Goal: Transaction & Acquisition: Register for event/course

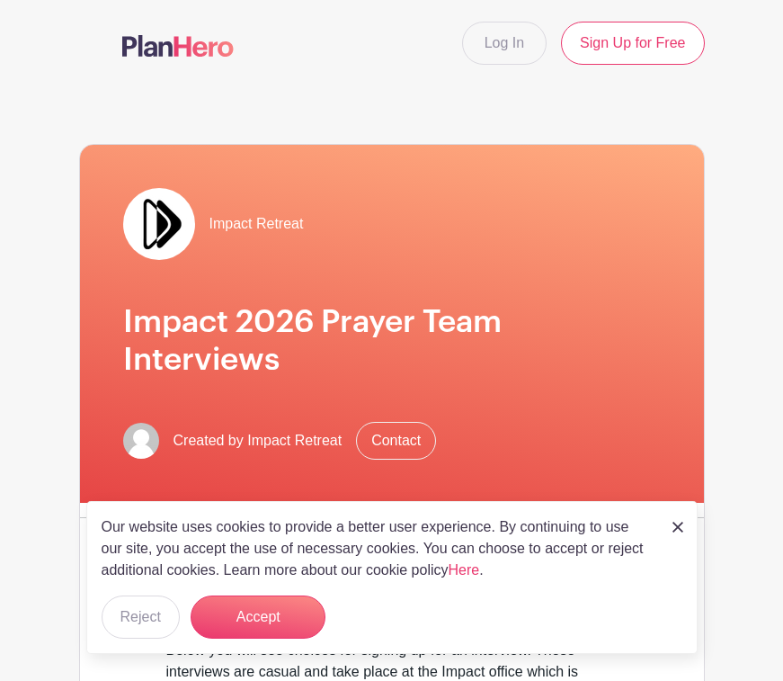
scroll to position [110, 0]
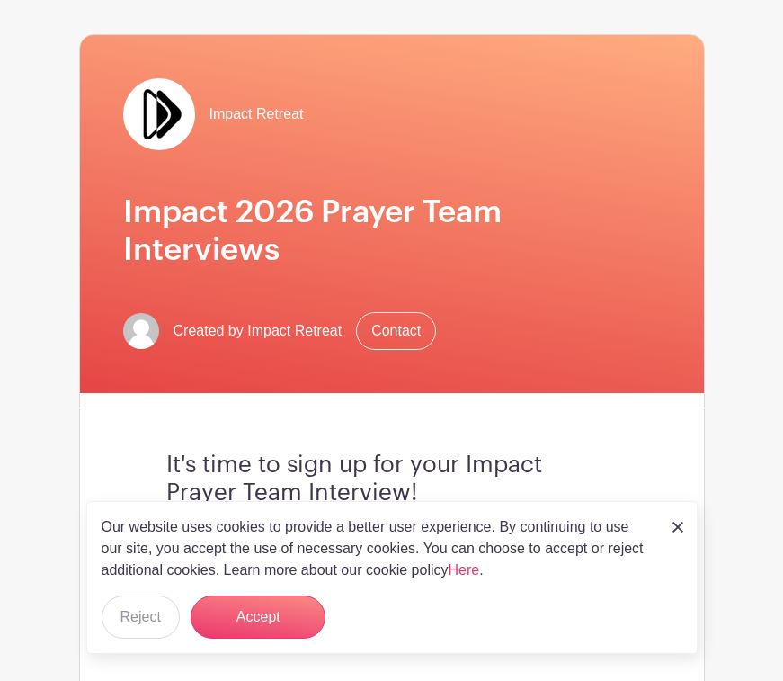
click at [695, 518] on div "Our website uses cookies to provide a better user experience. By continuing to …" at bounding box center [391, 577] width 611 height 153
click at [681, 522] on img at bounding box center [677, 526] width 11 height 11
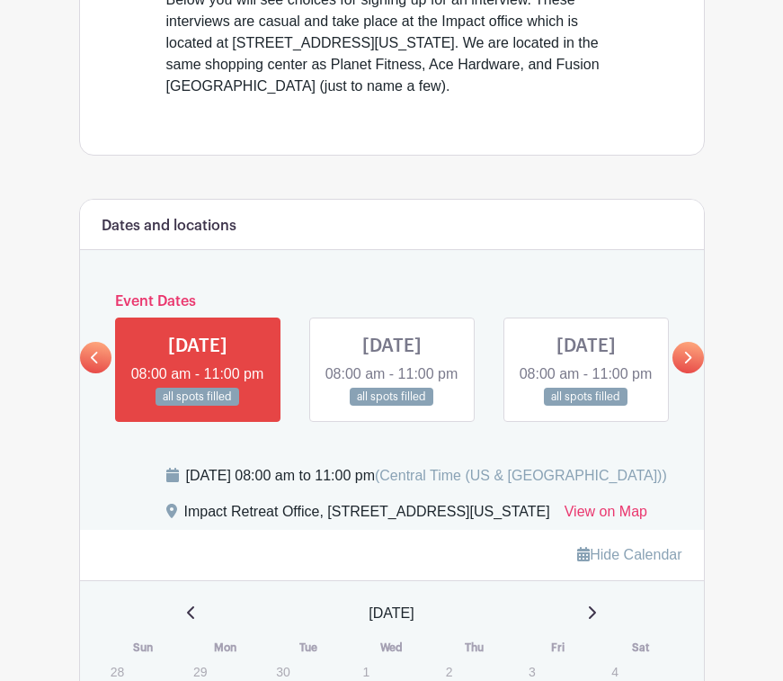
scroll to position [655, 0]
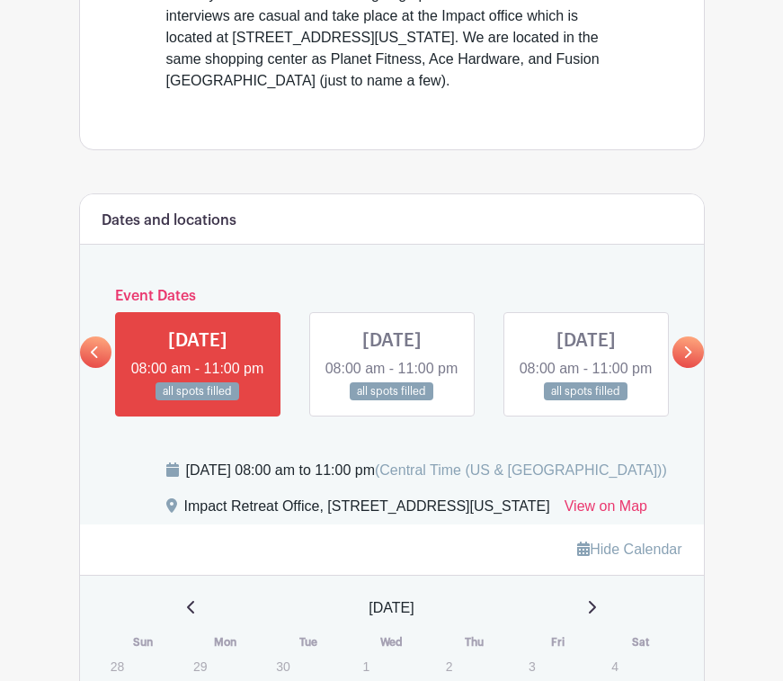
click at [695, 360] on link at bounding box center [687, 351] width 31 height 31
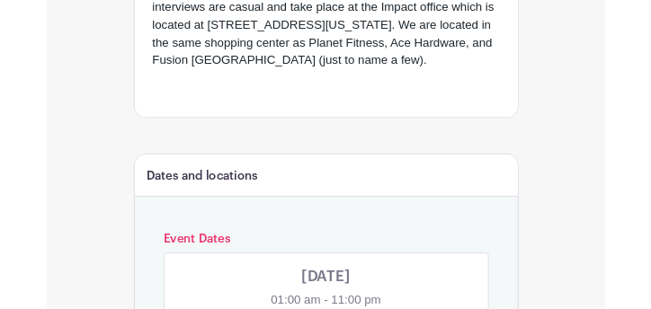
scroll to position [613, 0]
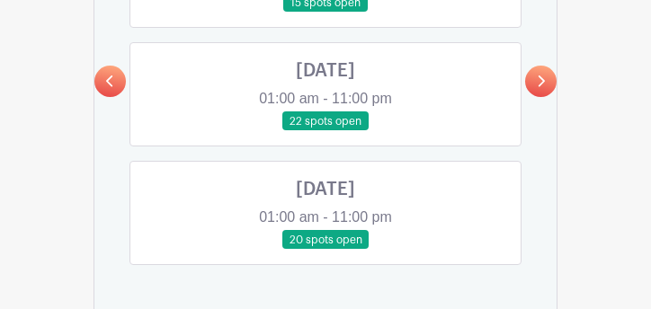
scroll to position [946, 0]
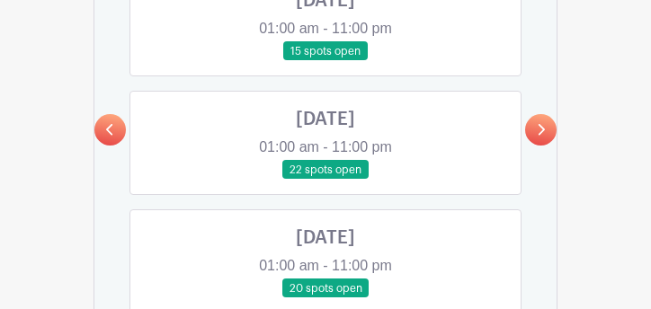
click at [539, 127] on icon at bounding box center [541, 130] width 7 height 12
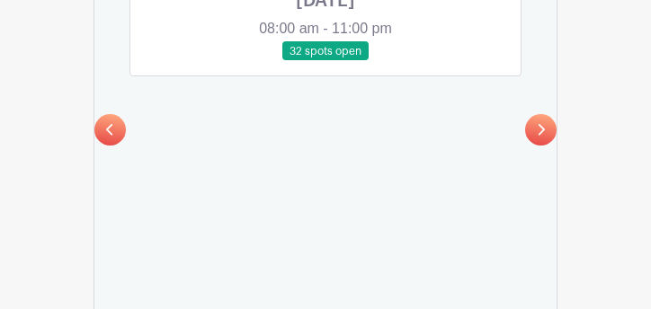
scroll to position [827, 0]
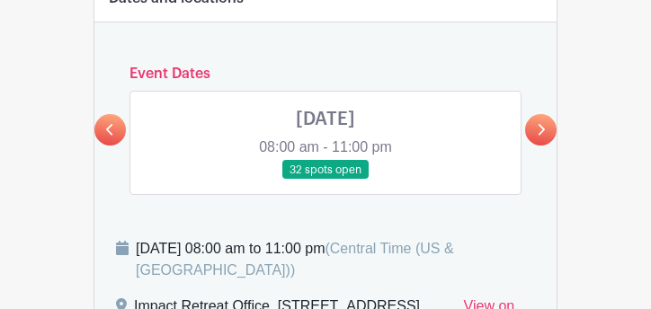
click at [110, 138] on link at bounding box center [109, 129] width 31 height 31
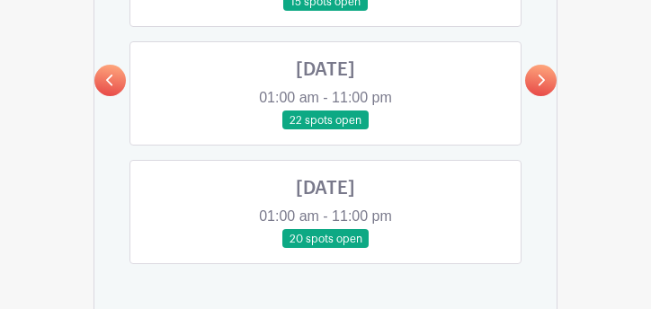
scroll to position [999, 0]
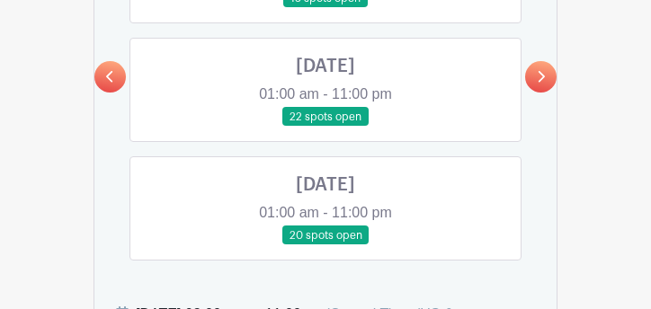
click at [547, 73] on link at bounding box center [540, 76] width 31 height 31
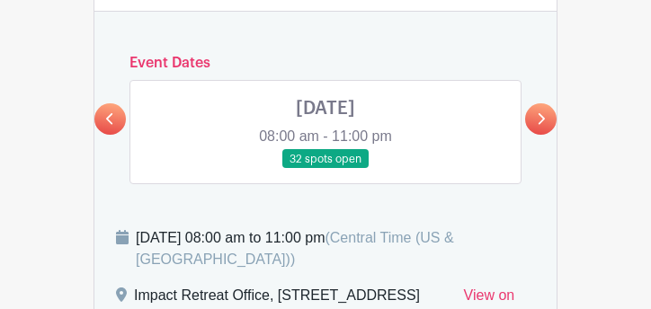
scroll to position [833, 0]
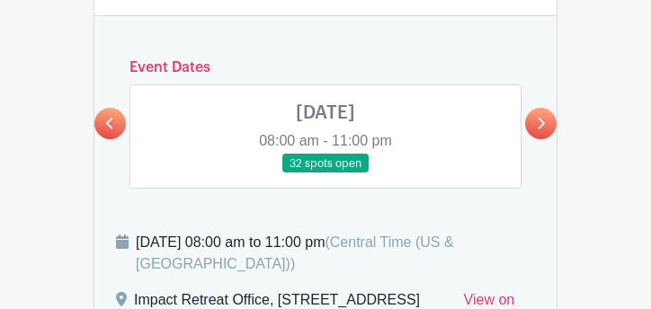
click at [540, 120] on icon at bounding box center [541, 124] width 7 height 12
click at [104, 122] on link at bounding box center [109, 123] width 31 height 31
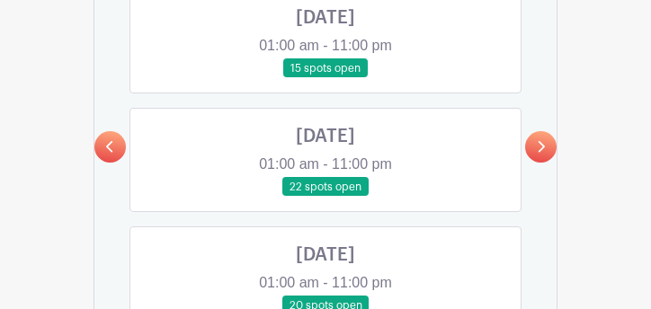
scroll to position [937, 0]
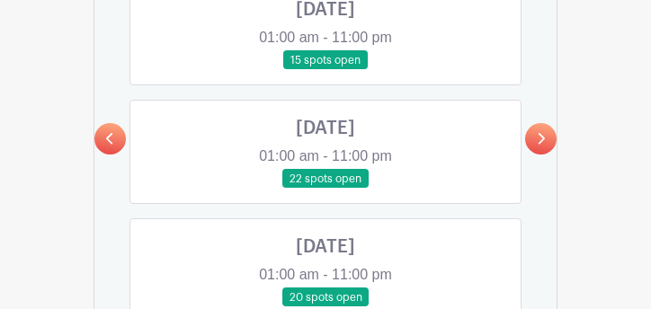
click at [325, 189] on link at bounding box center [325, 189] width 0 height 0
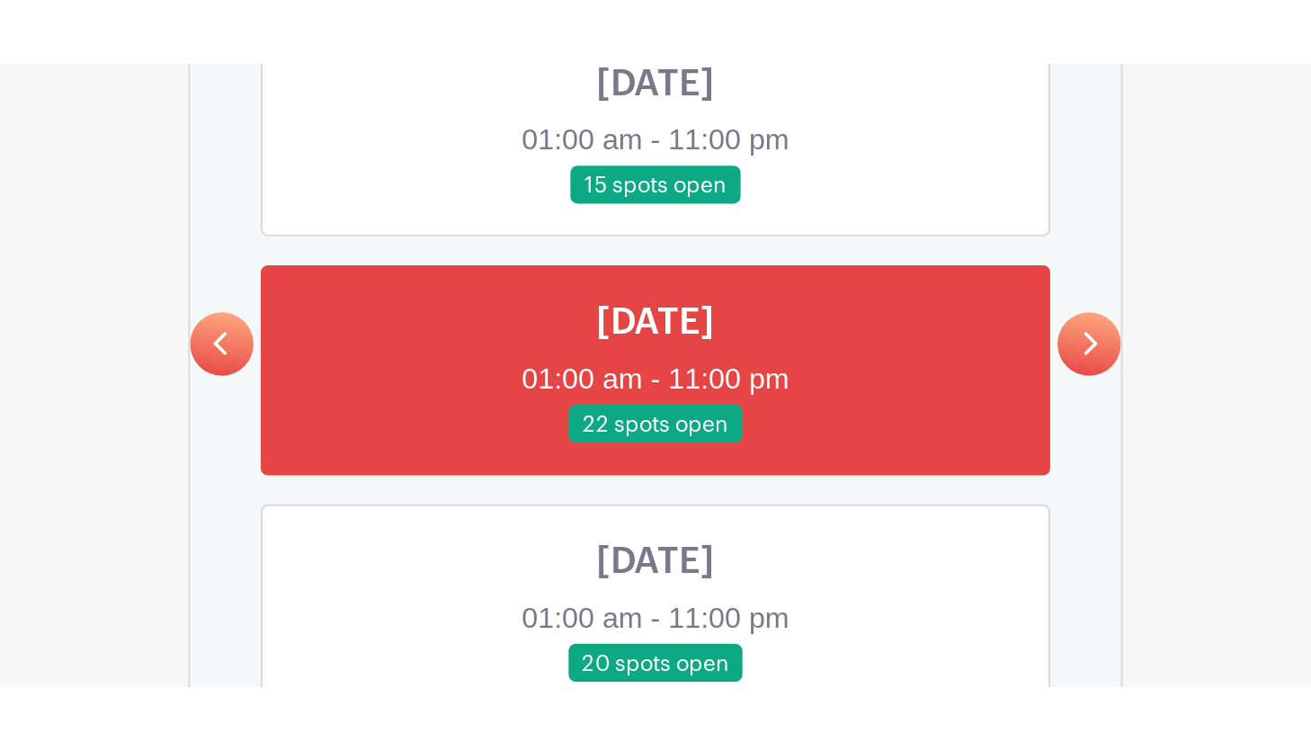
scroll to position [994, 0]
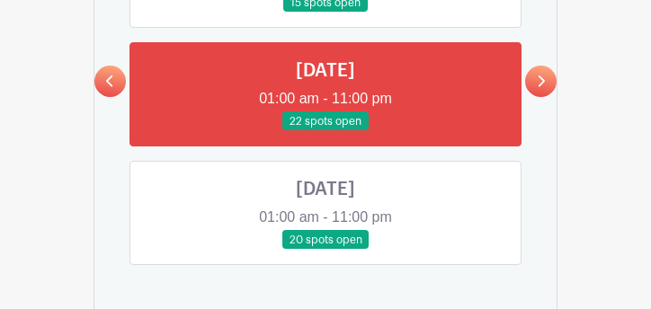
click at [325, 250] on link at bounding box center [325, 250] width 0 height 0
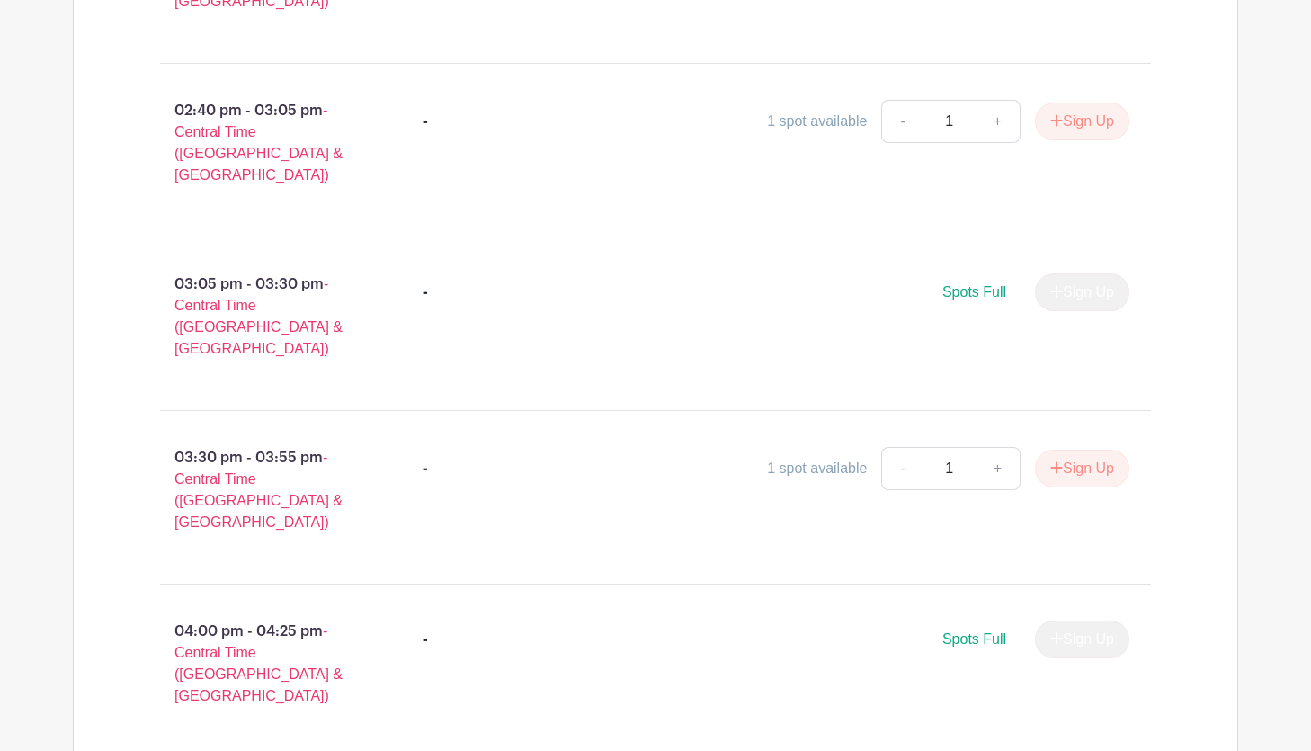
scroll to position [1855, 0]
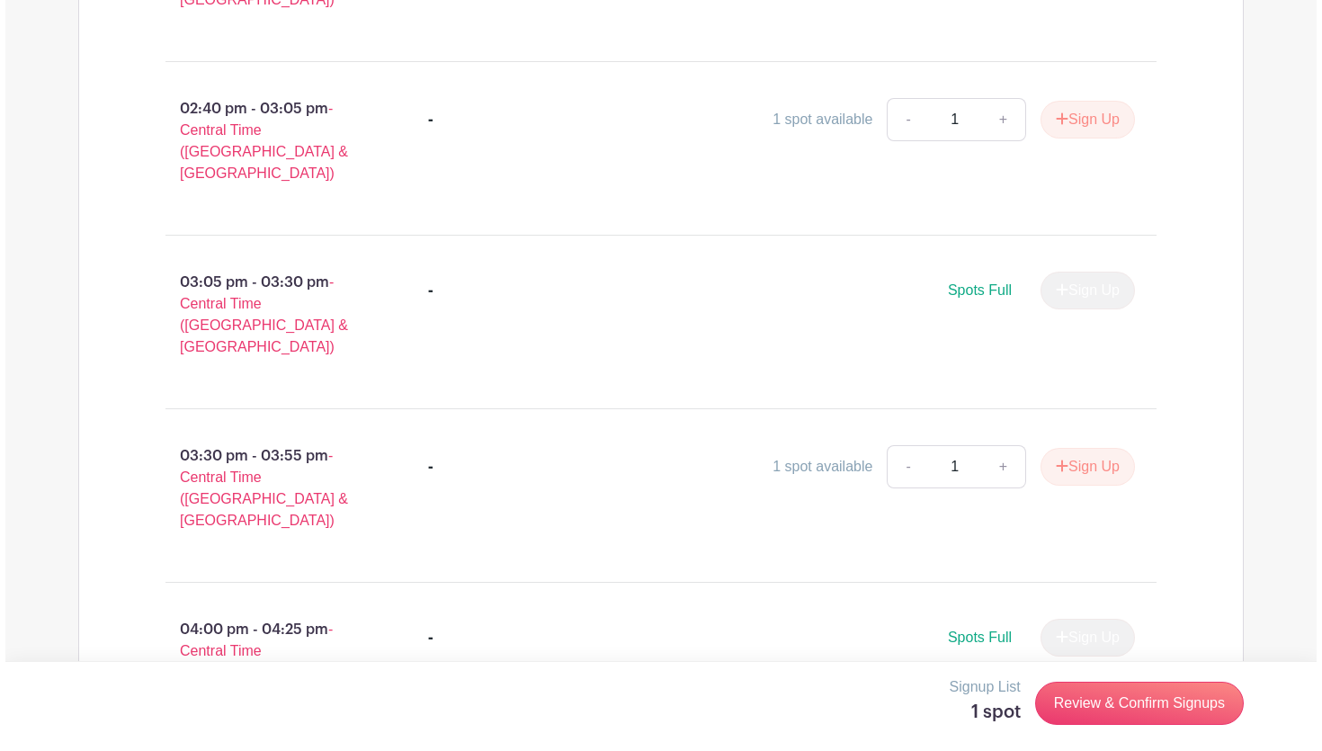
scroll to position [2057, 0]
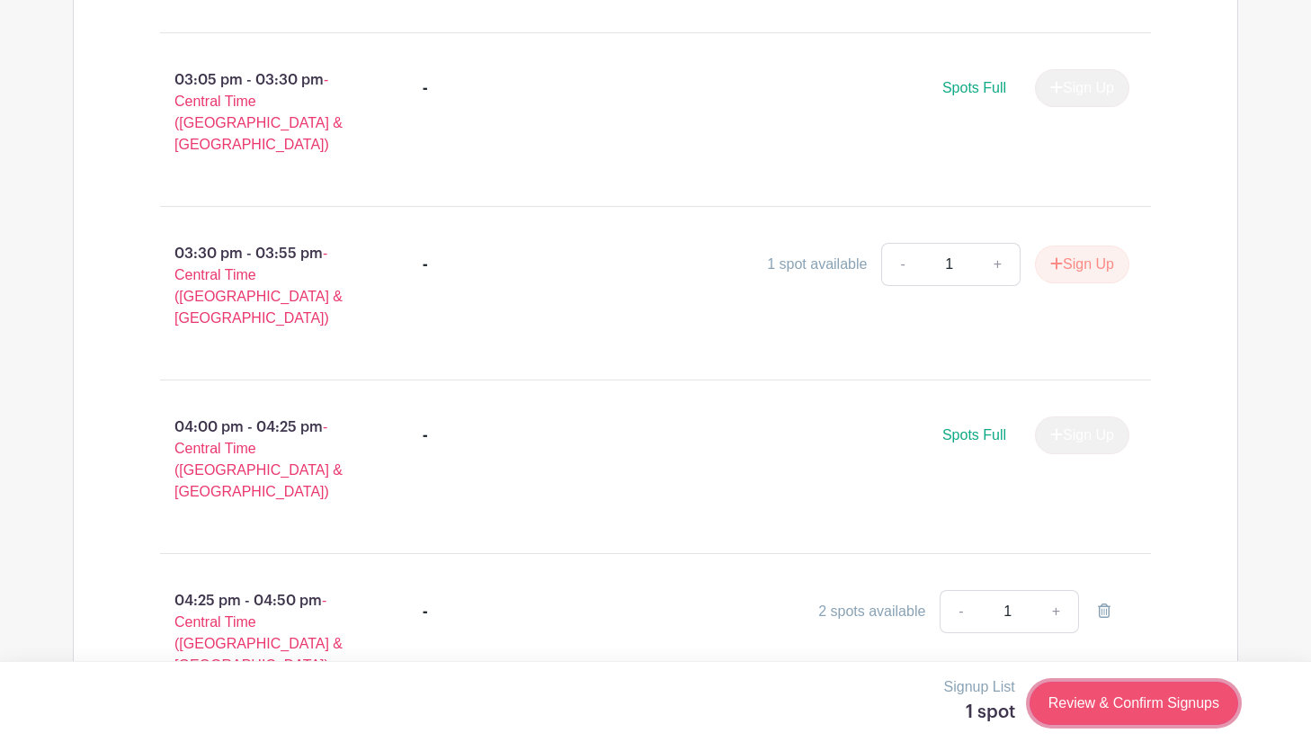
click at [782, 680] on link "Review & Confirm Signups" at bounding box center [1133, 702] width 209 height 43
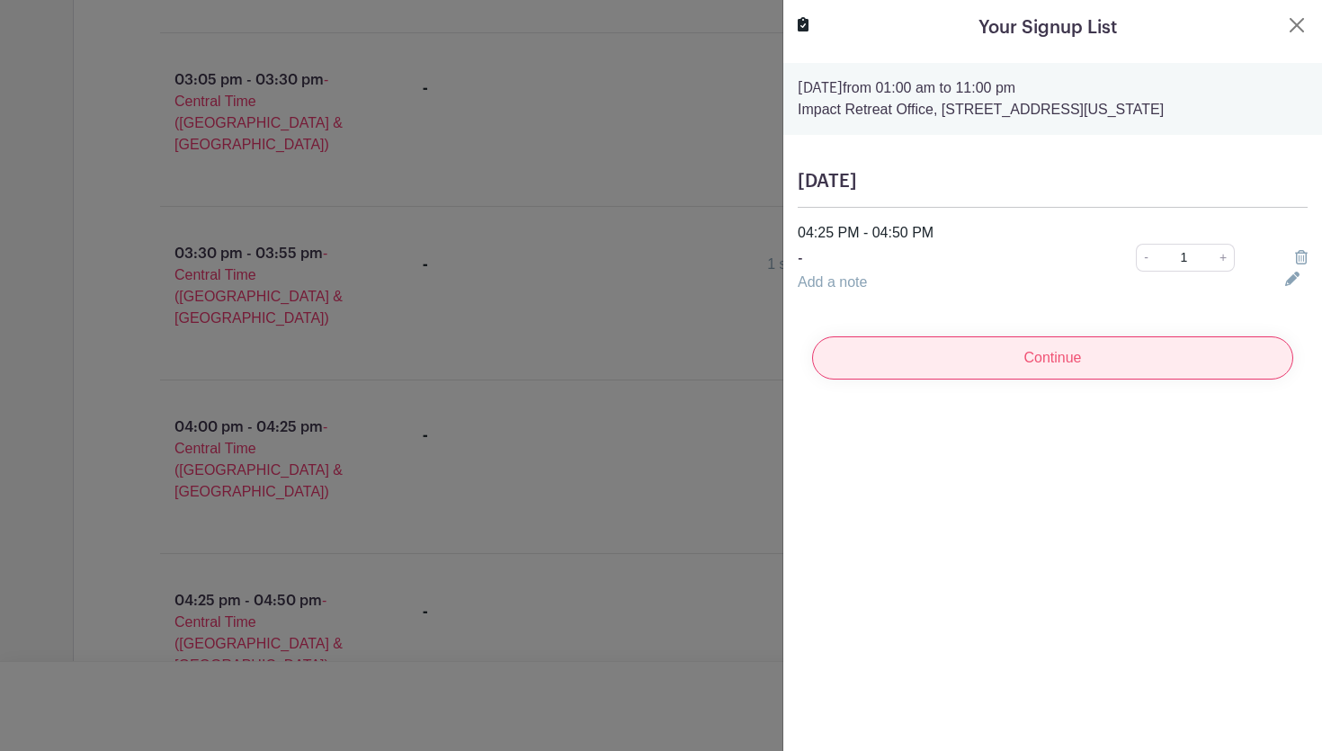
click at [782, 360] on input "Continue" at bounding box center [1052, 357] width 481 height 43
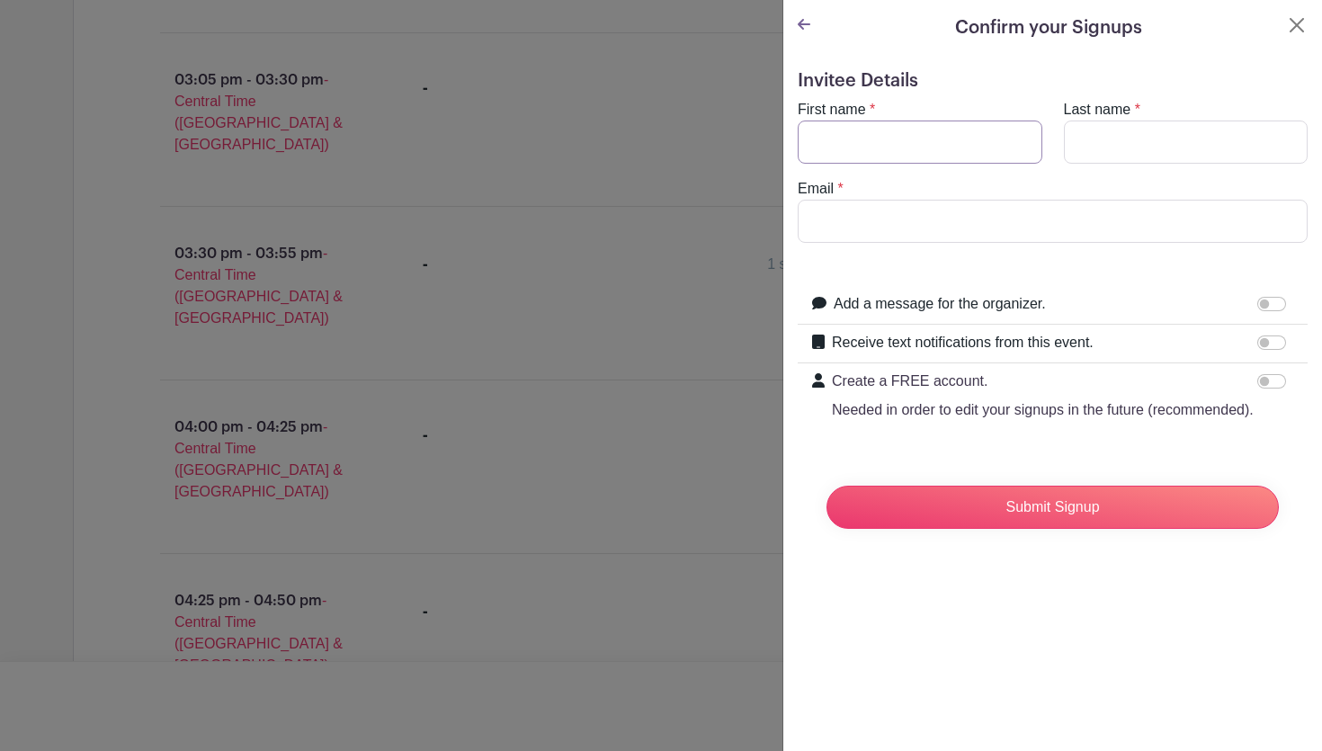
click at [782, 154] on input "First name" at bounding box center [919, 141] width 245 height 43
type input "[PERSON_NAME]"
type input "[EMAIL_ADDRESS][DOMAIN_NAME]"
click at [782, 350] on div at bounding box center [1275, 343] width 36 height 22
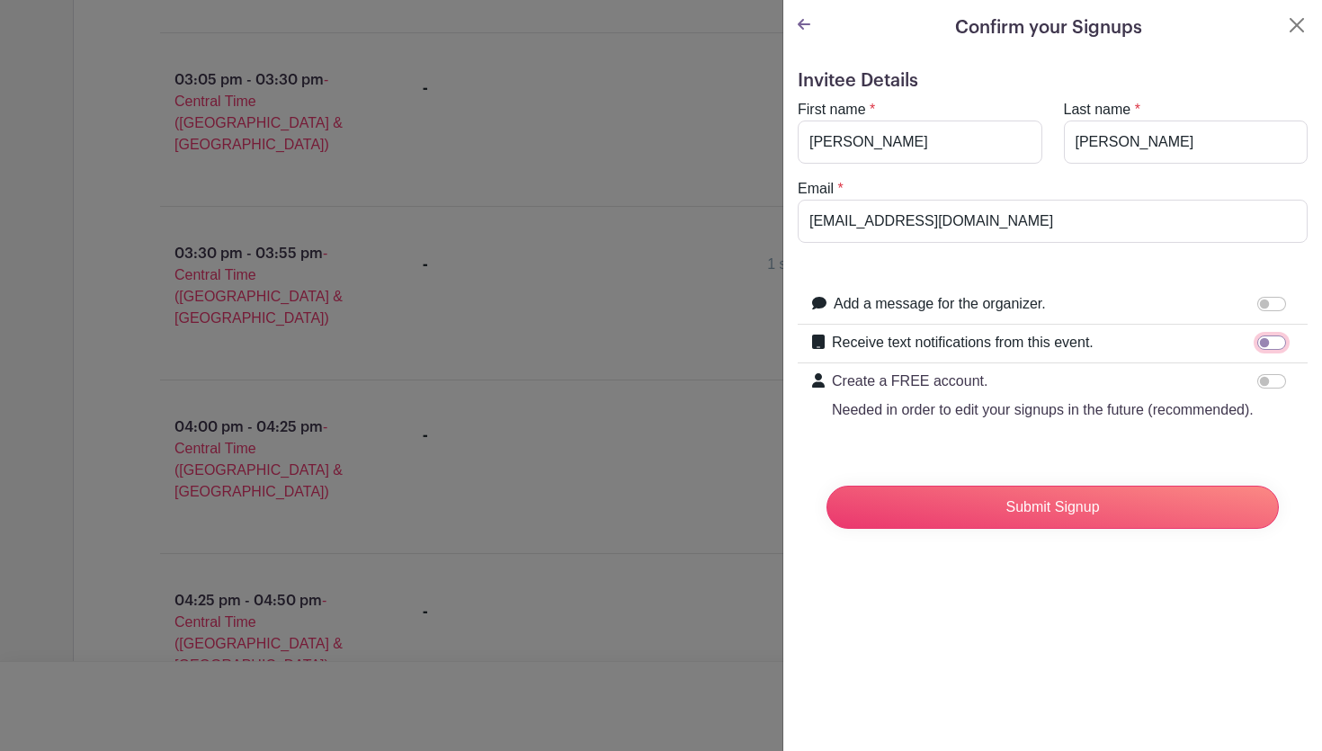
click at [782, 339] on input "Receive text notifications from this event." at bounding box center [1271, 342] width 29 height 14
checkbox input "true"
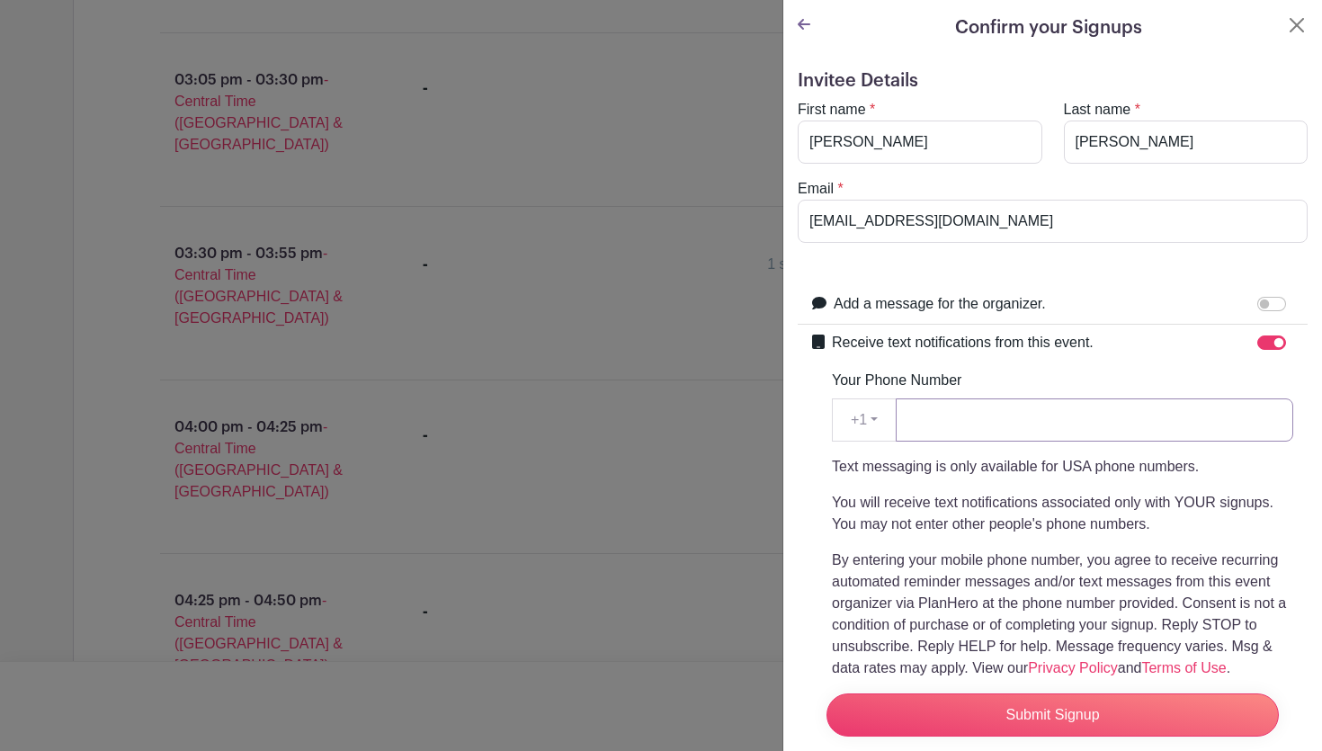
click at [782, 417] on input "Your Phone Number" at bounding box center [1093, 419] width 397 height 43
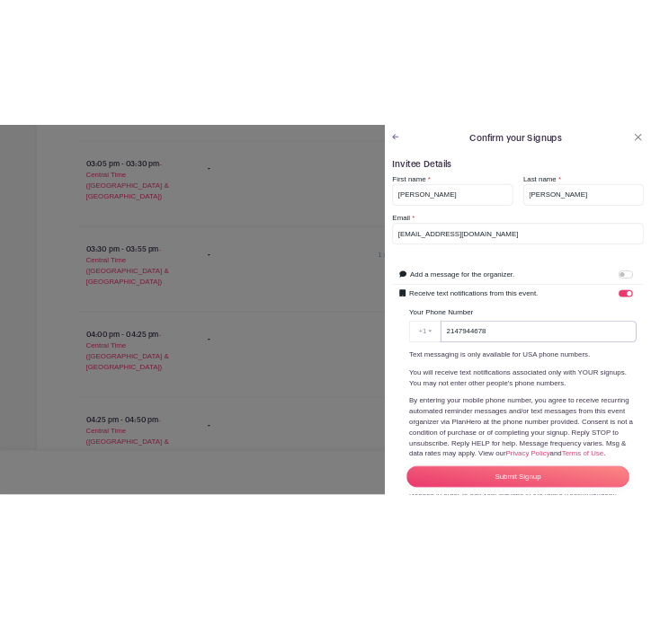
scroll to position [159, 0]
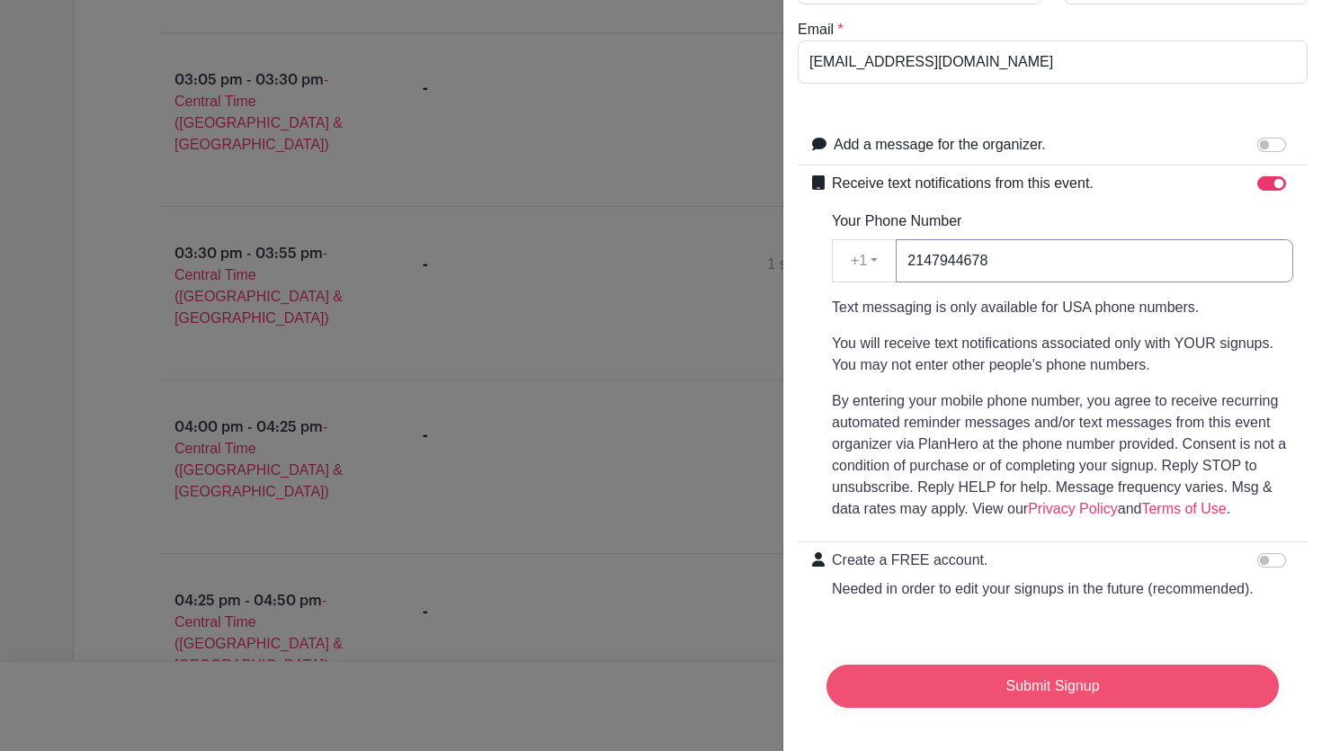
type input "2147944678"
click at [782, 680] on input "Submit Signup" at bounding box center [1052, 685] width 452 height 43
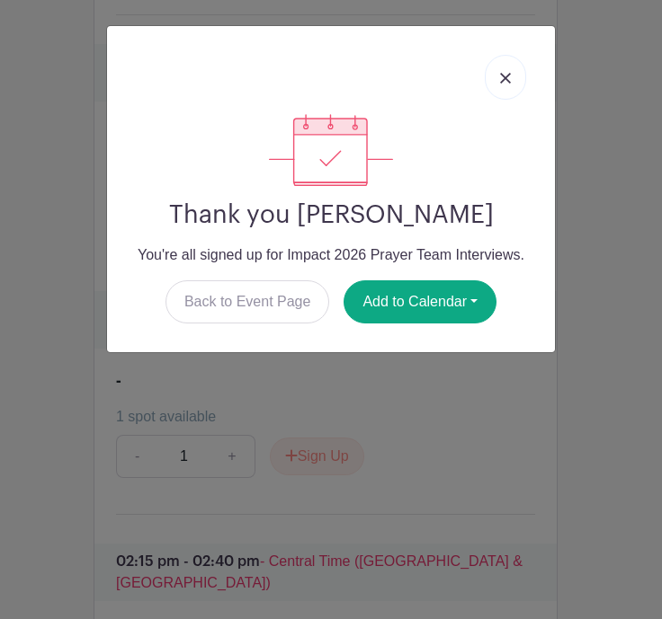
click at [512, 66] on link at bounding box center [505, 77] width 41 height 45
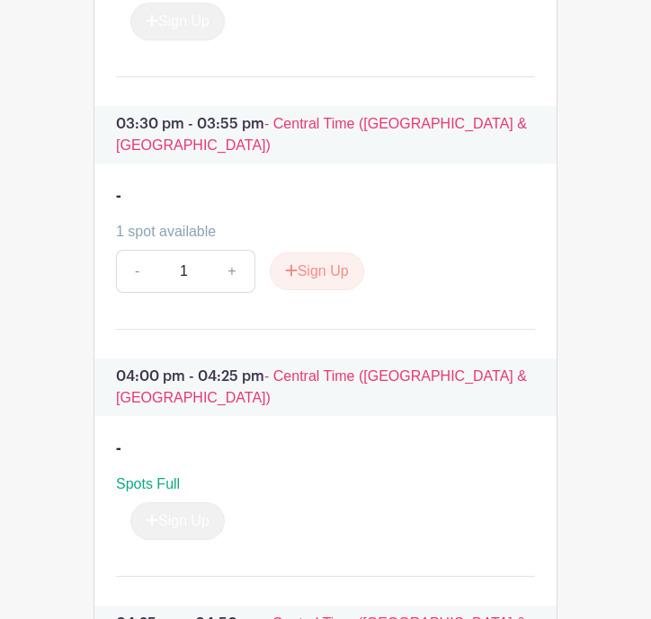
scroll to position [3489, 0]
